Goal: Task Accomplishment & Management: Use online tool/utility

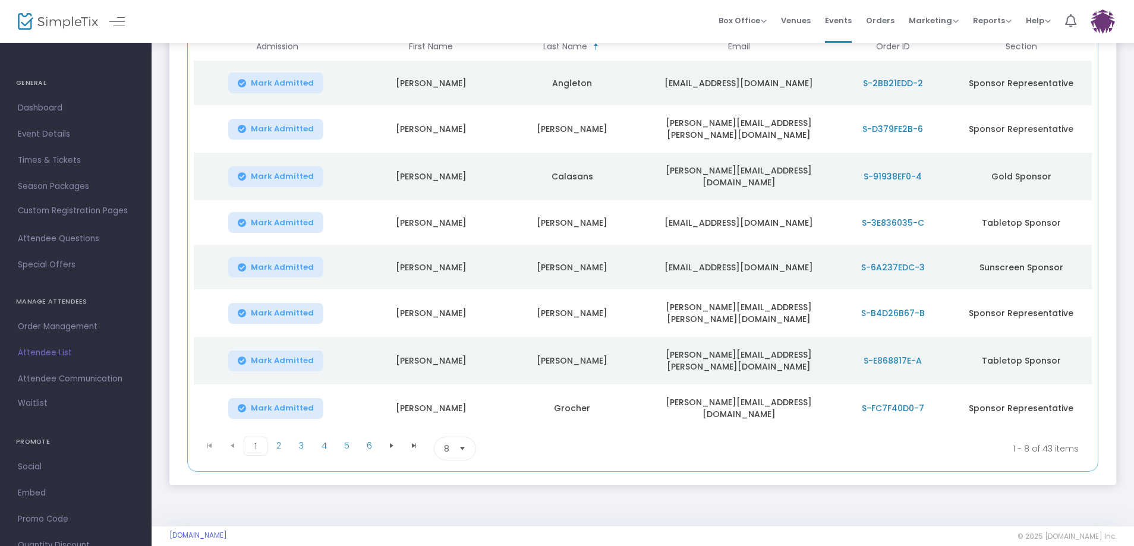
scroll to position [183, 0]
click at [273, 436] on span "2" at bounding box center [278, 445] width 23 height 18
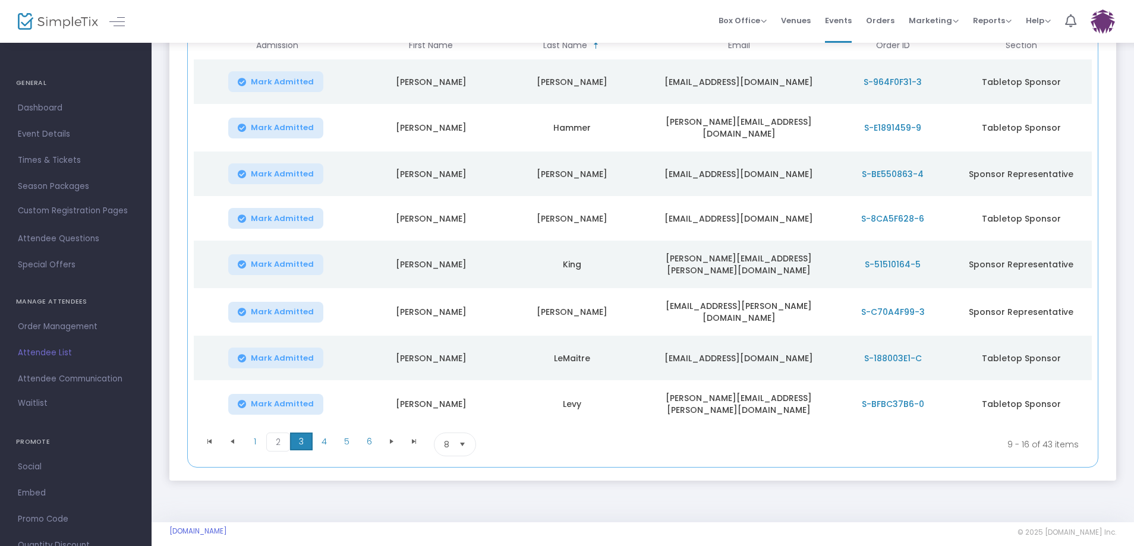
click at [310, 433] on span "3" at bounding box center [301, 442] width 23 height 18
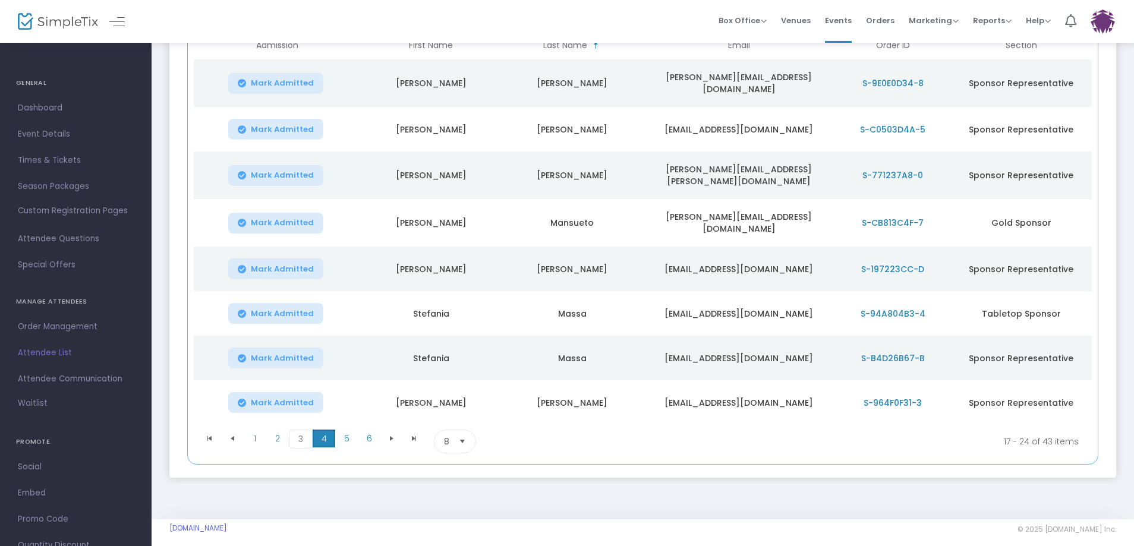
click at [329, 435] on span "4" at bounding box center [324, 439] width 23 height 18
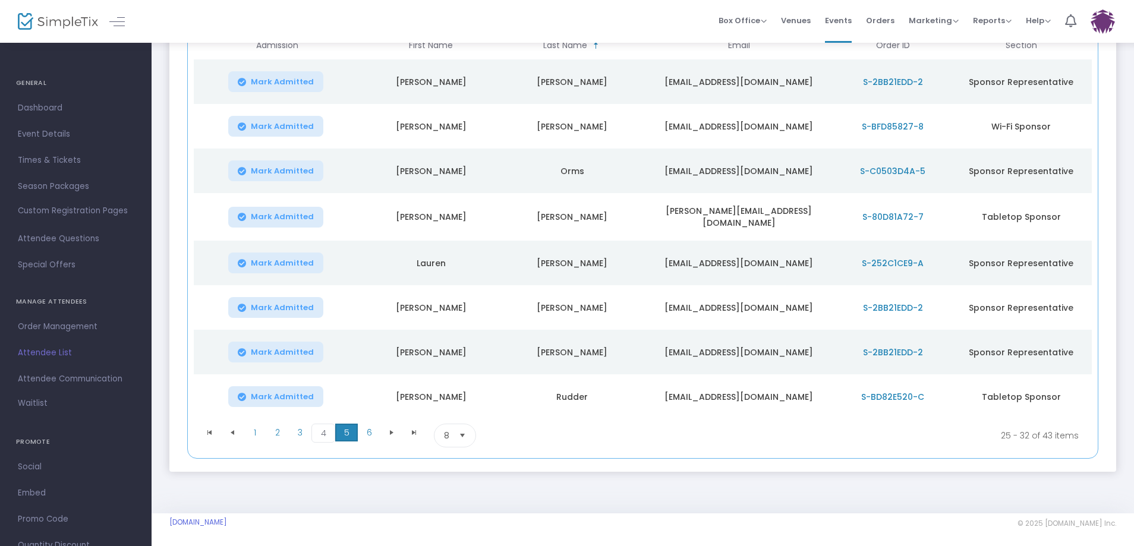
click at [351, 434] on span "5" at bounding box center [346, 433] width 23 height 18
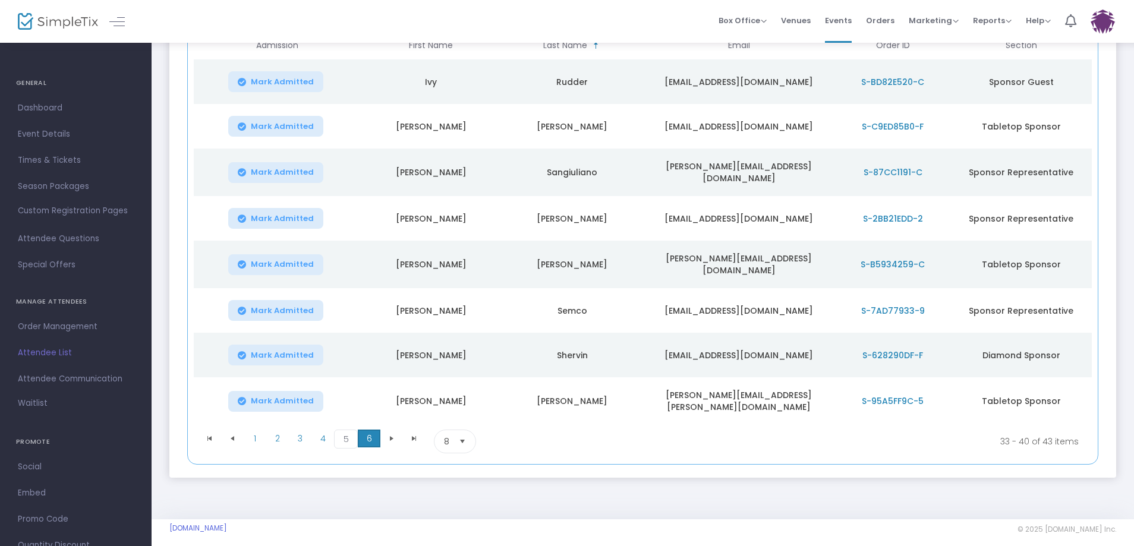
click at [370, 436] on span "6" at bounding box center [369, 439] width 23 height 18
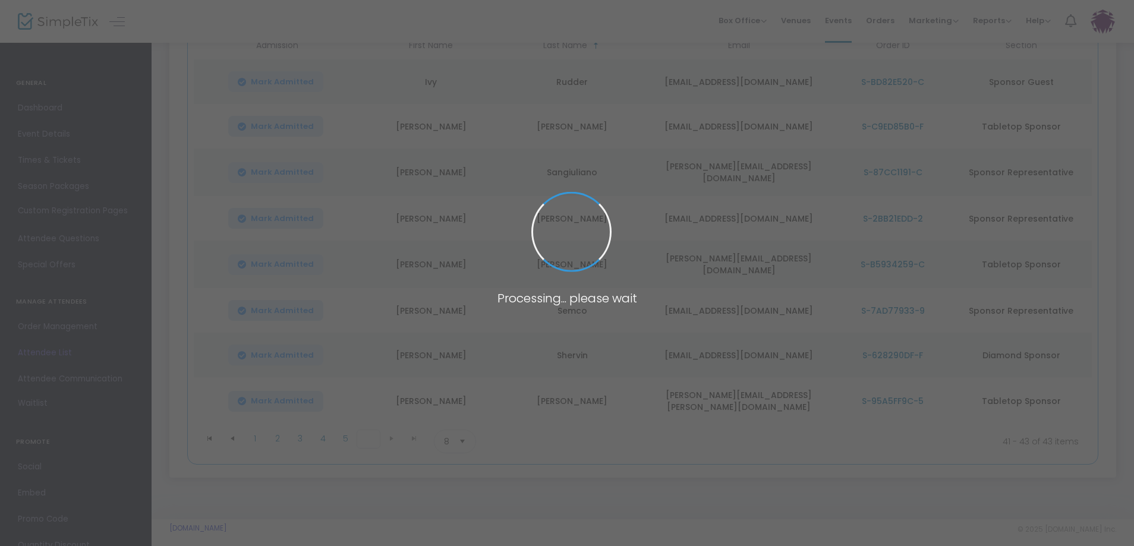
scroll to position [0, 0]
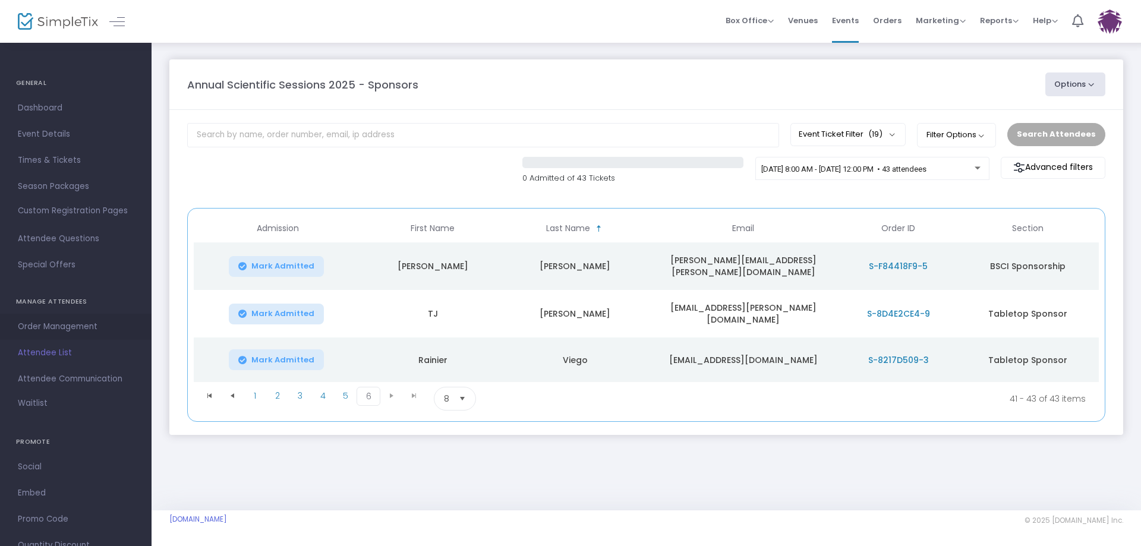
click at [45, 323] on span "Order Management" at bounding box center [76, 326] width 116 height 15
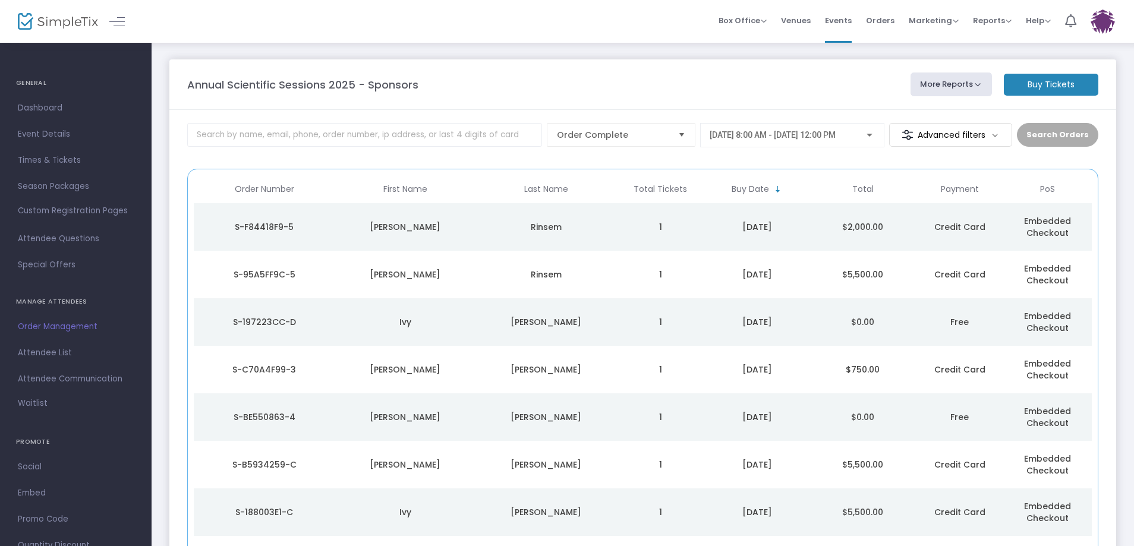
click at [244, 324] on div "S-197223CC-D" at bounding box center [264, 322] width 135 height 12
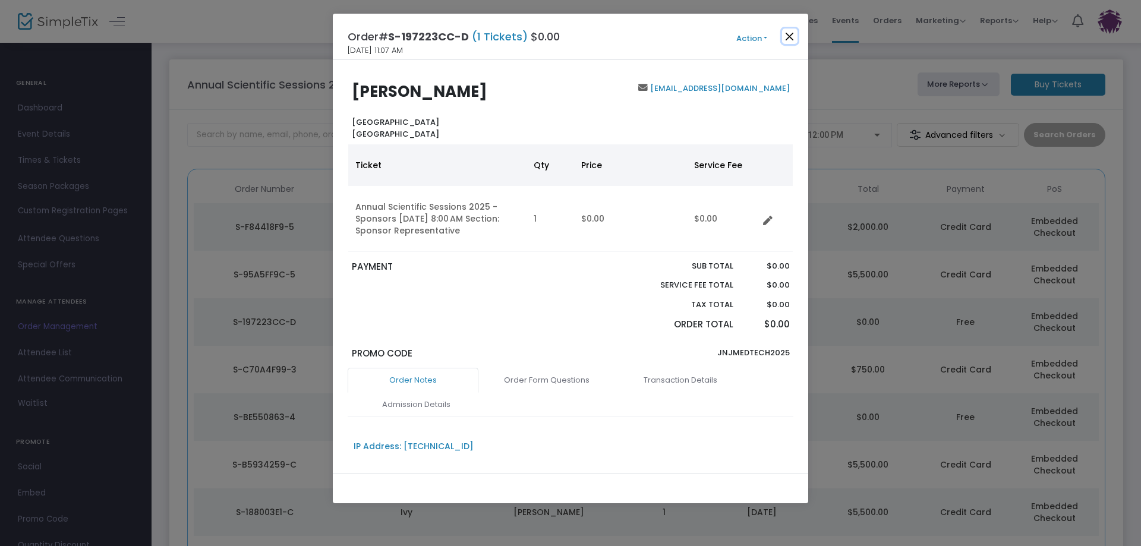
click at [788, 30] on button "Close" at bounding box center [789, 36] width 15 height 15
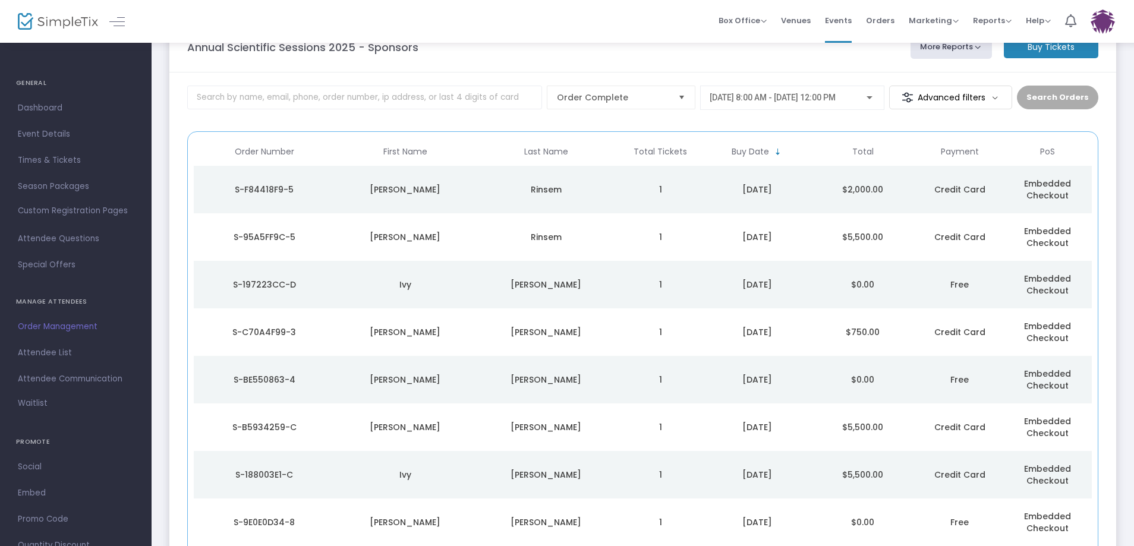
scroll to position [38, 0]
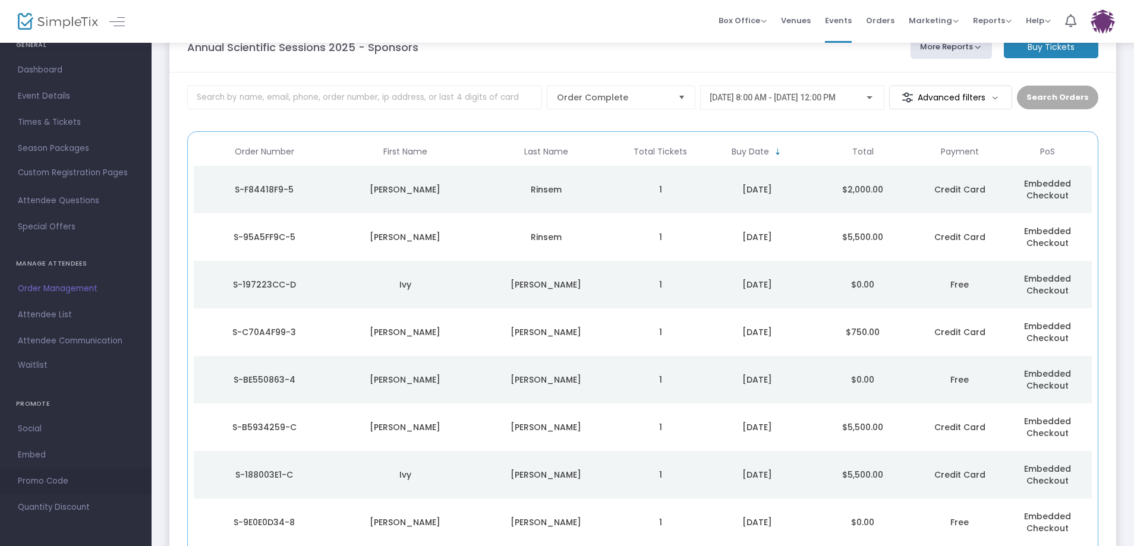
click at [24, 483] on span "Promo Code" at bounding box center [76, 481] width 116 height 15
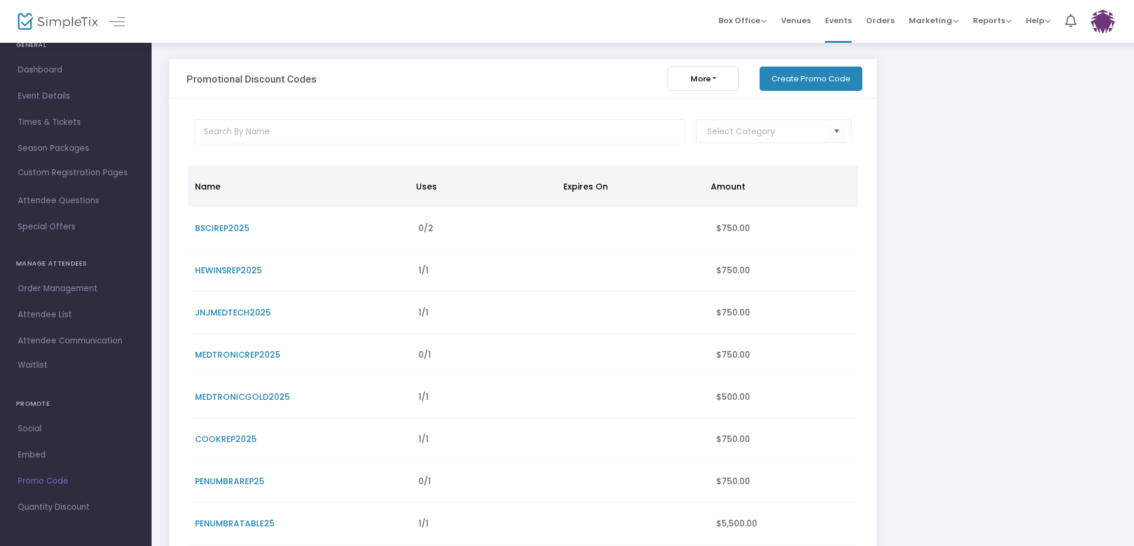
click at [824, 84] on button "Create Promo Code" at bounding box center [810, 79] width 103 height 24
